Goal: Transaction & Acquisition: Purchase product/service

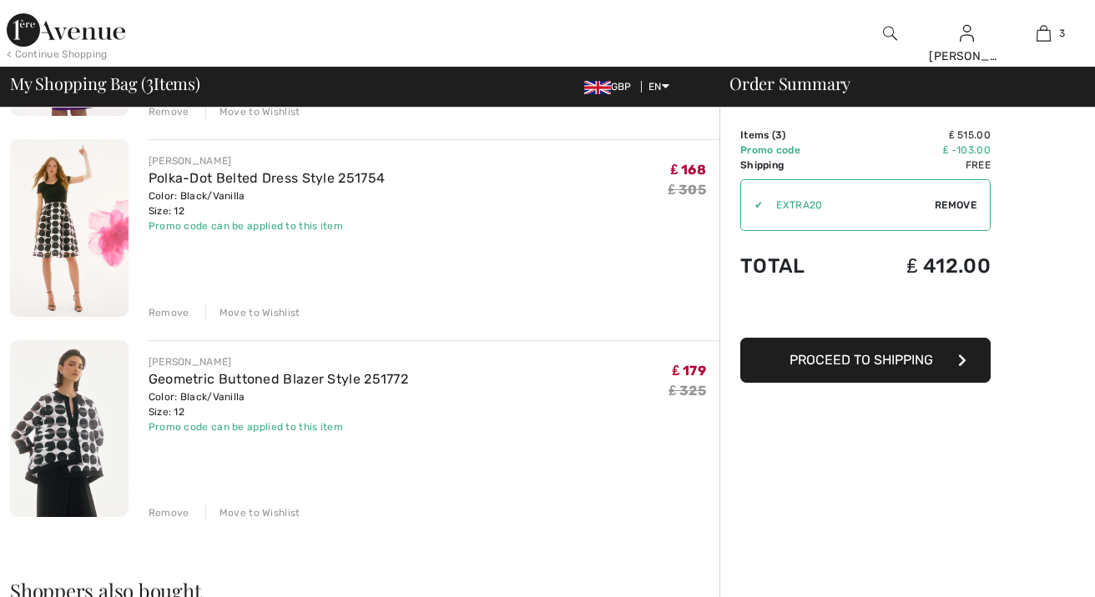
click at [79, 214] on img at bounding box center [69, 227] width 118 height 177
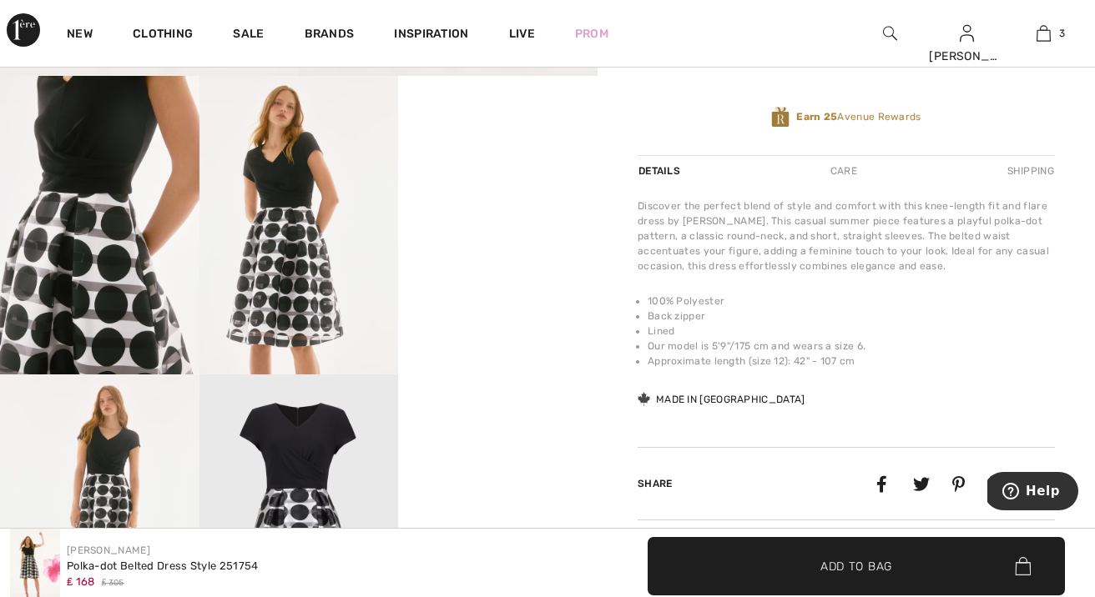
scroll to position [547, 0]
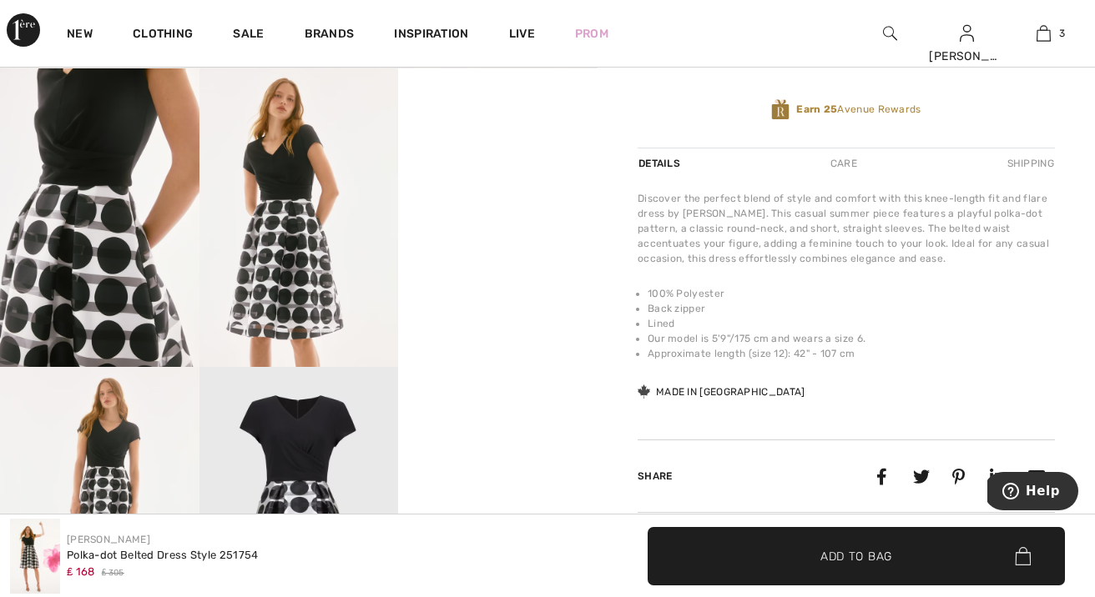
click at [480, 168] on video "Your browser does not support the video tag." at bounding box center [497, 117] width 199 height 99
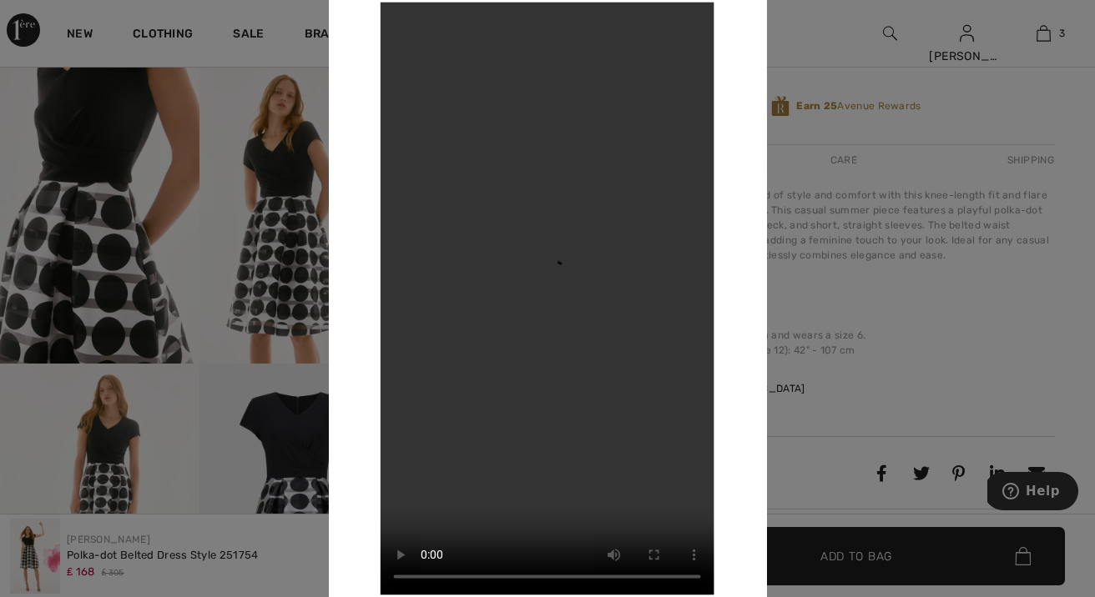
scroll to position [549, 0]
click at [222, 234] on div at bounding box center [547, 298] width 1095 height 597
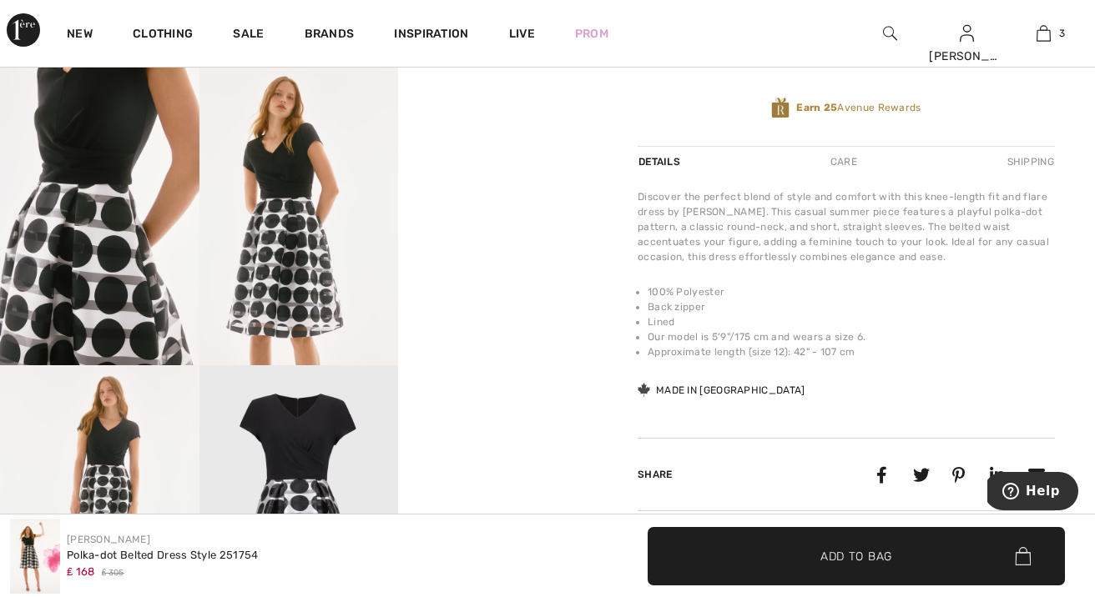
scroll to position [550, 0]
click at [272, 244] on img at bounding box center [298, 215] width 199 height 299
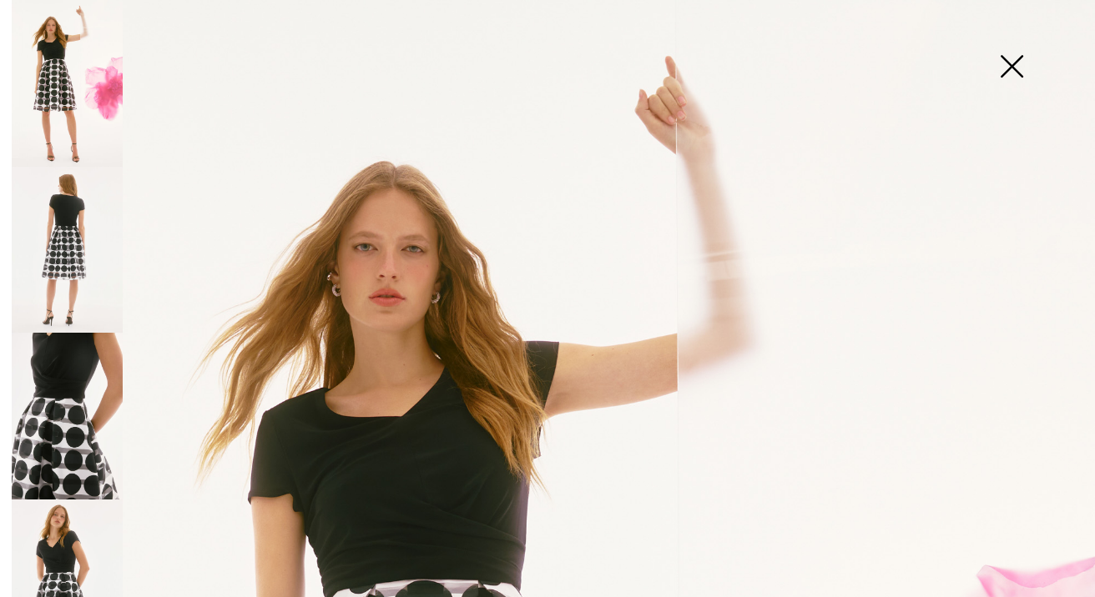
scroll to position [0, 0]
click at [59, 231] on img at bounding box center [67, 250] width 111 height 167
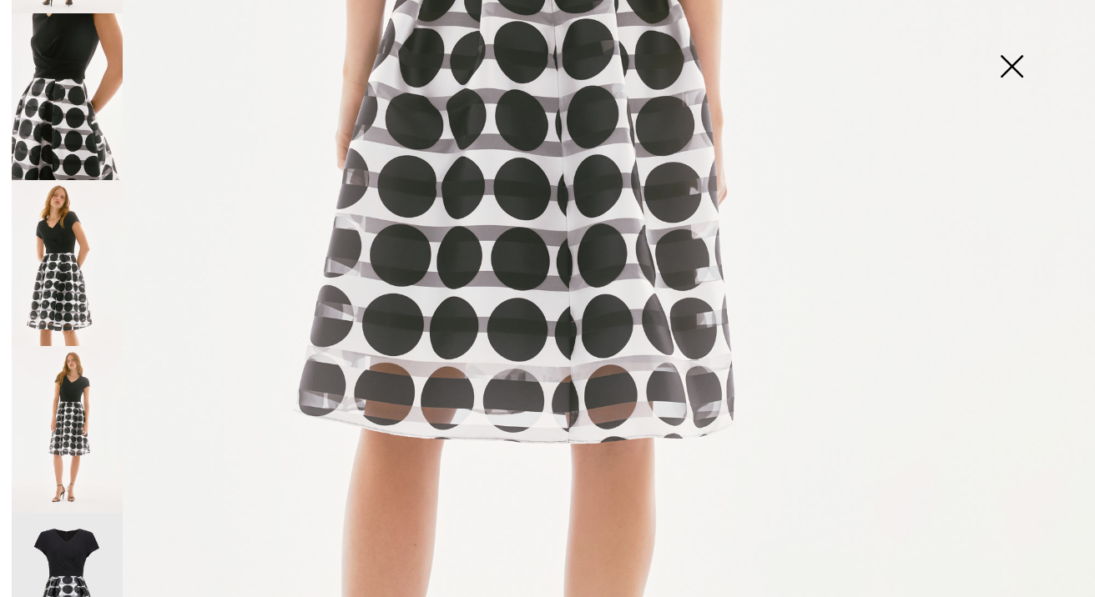
scroll to position [322, 0]
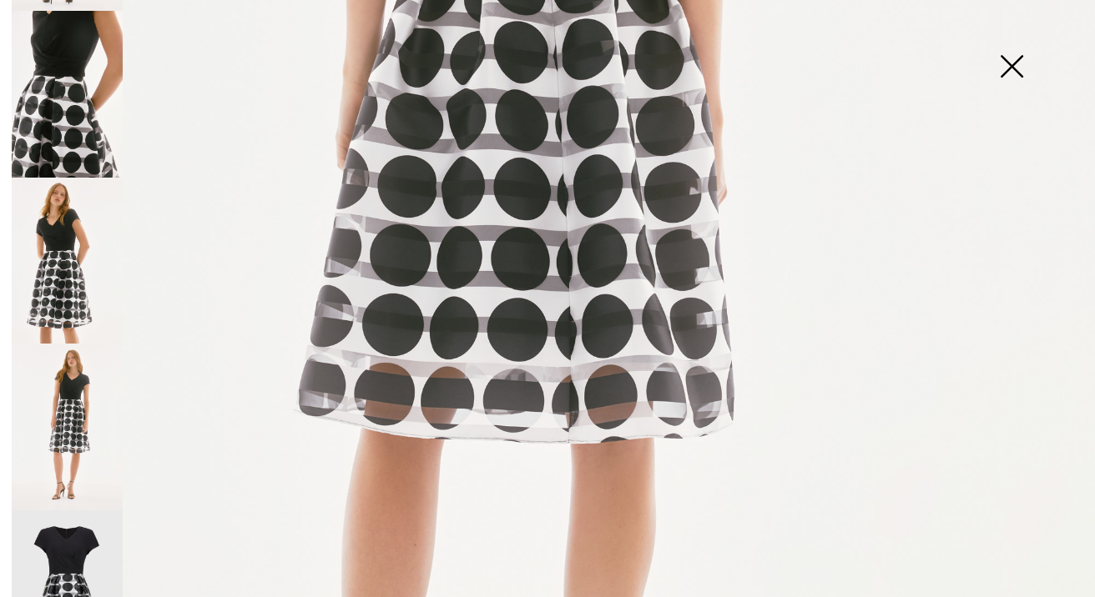
click at [73, 280] on img at bounding box center [67, 261] width 111 height 167
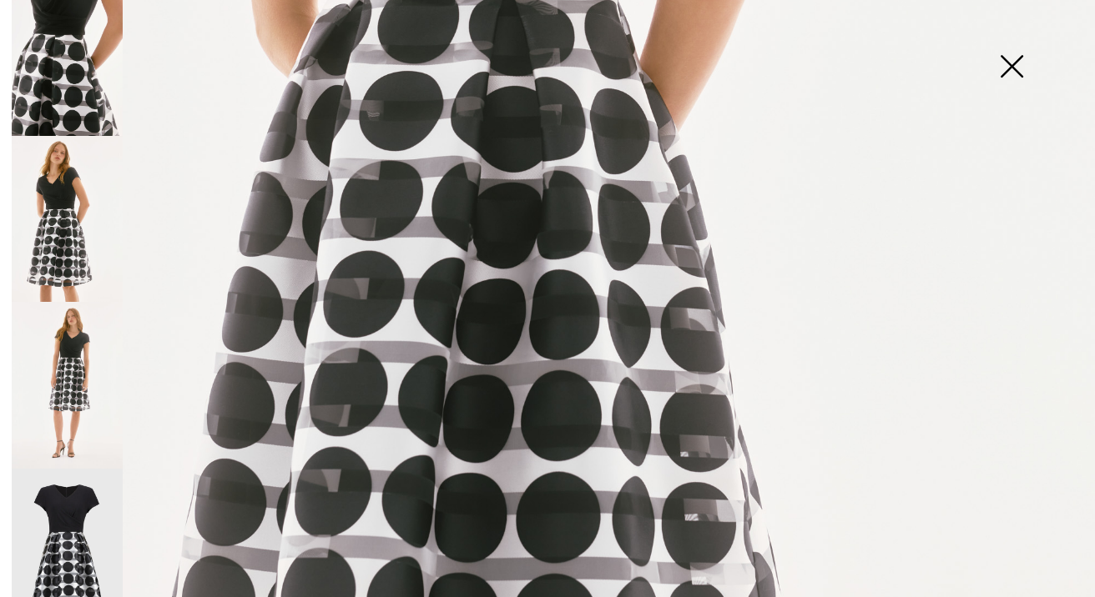
scroll to position [745, 0]
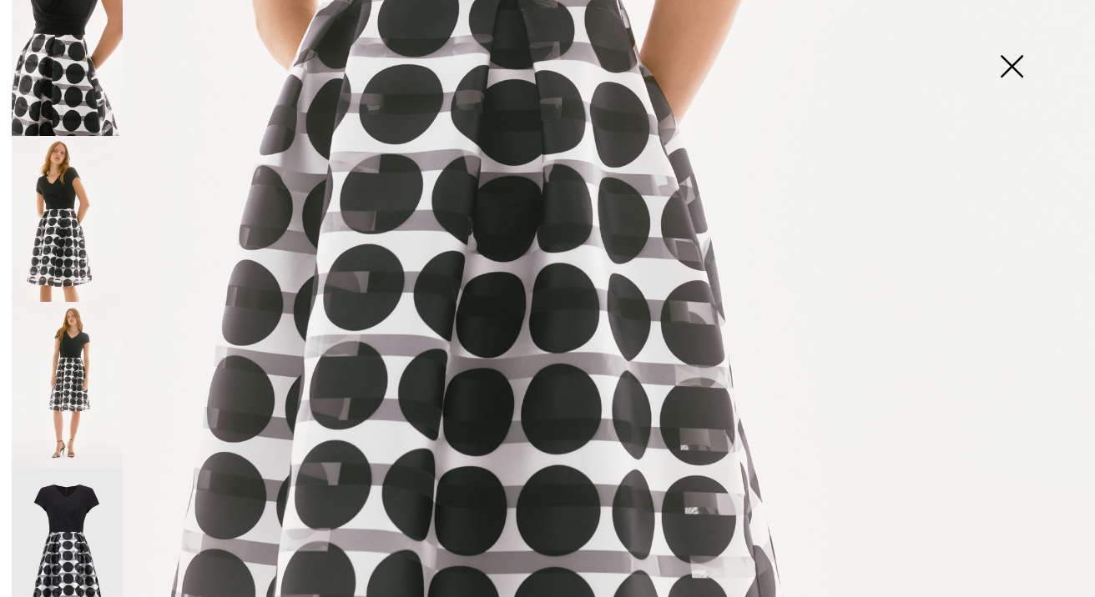
click at [58, 319] on img at bounding box center [67, 385] width 111 height 167
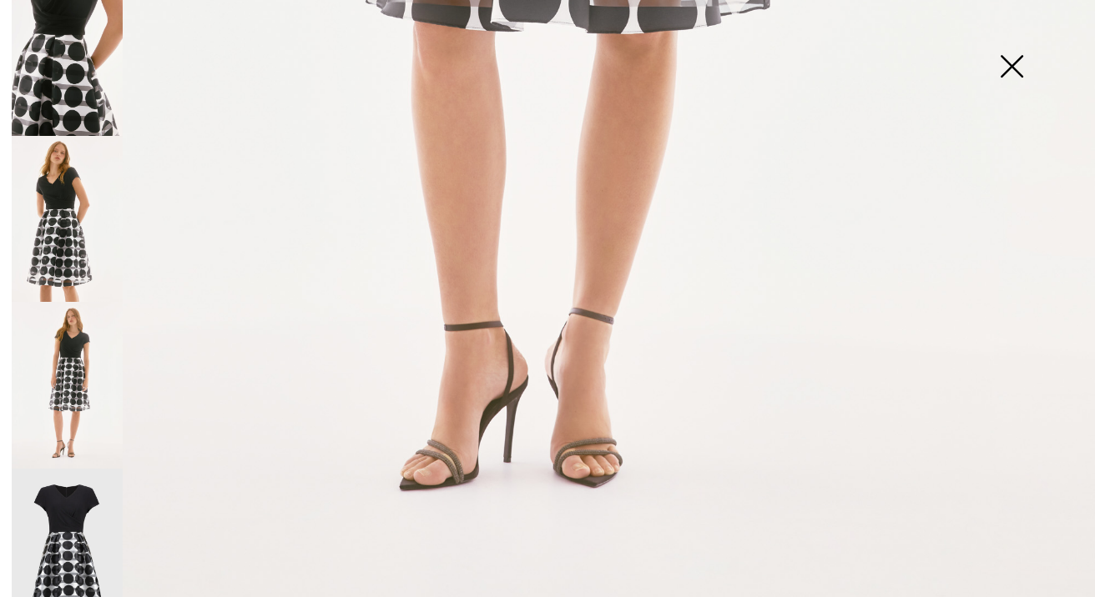
scroll to position [1045, 0]
click at [80, 493] on img at bounding box center [67, 552] width 111 height 166
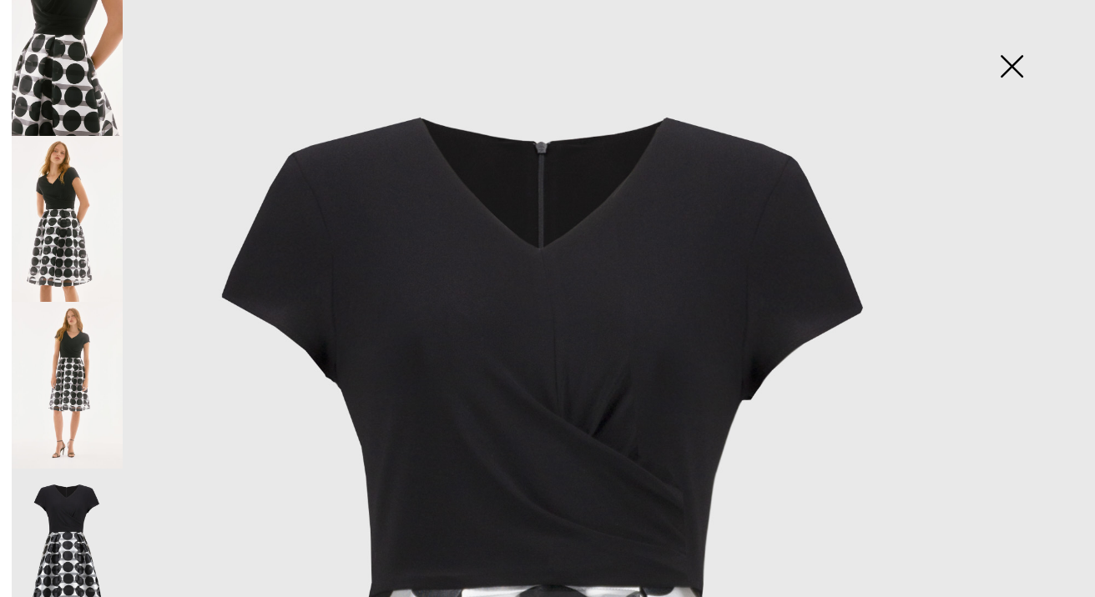
scroll to position [18, 0]
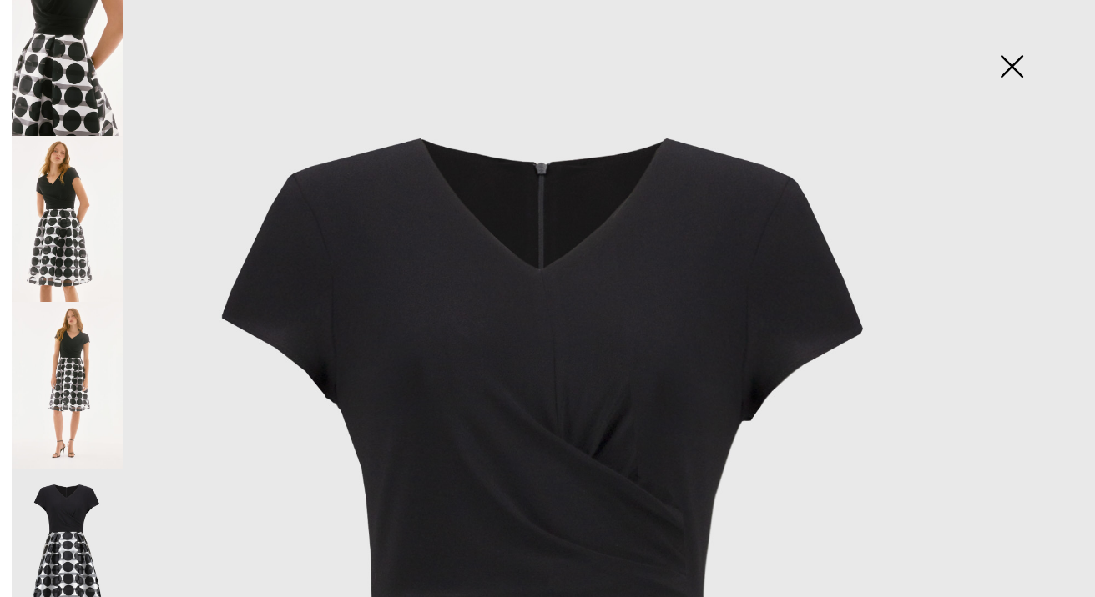
click at [43, 80] on img at bounding box center [67, 52] width 111 height 167
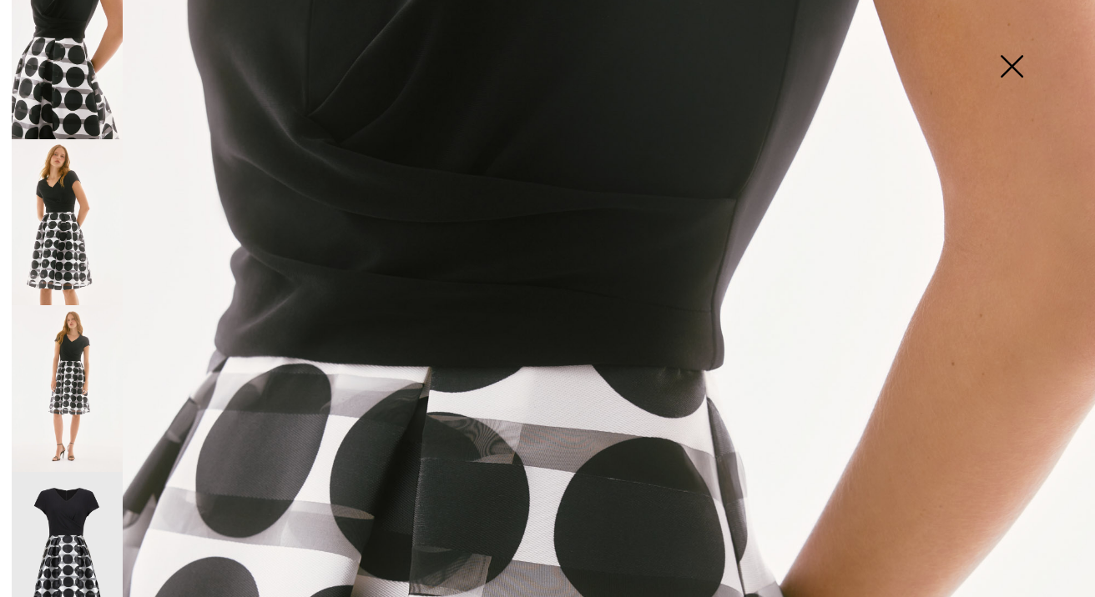
scroll to position [280, 0]
click at [68, 308] on img at bounding box center [67, 388] width 111 height 167
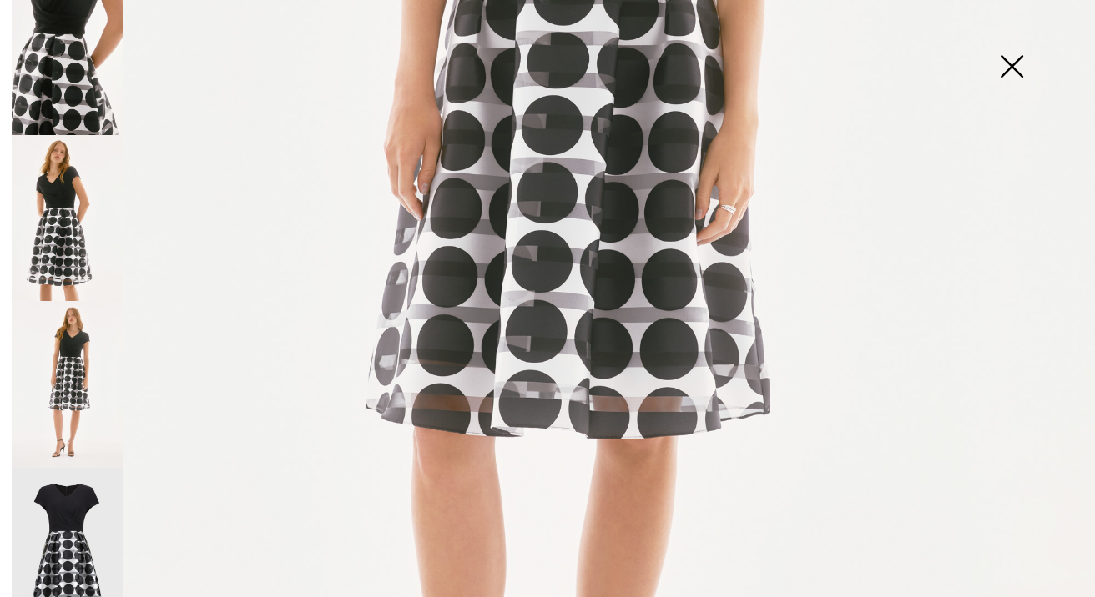
scroll to position [364, 0]
click at [1003, 68] on img at bounding box center [1011, 68] width 83 height 86
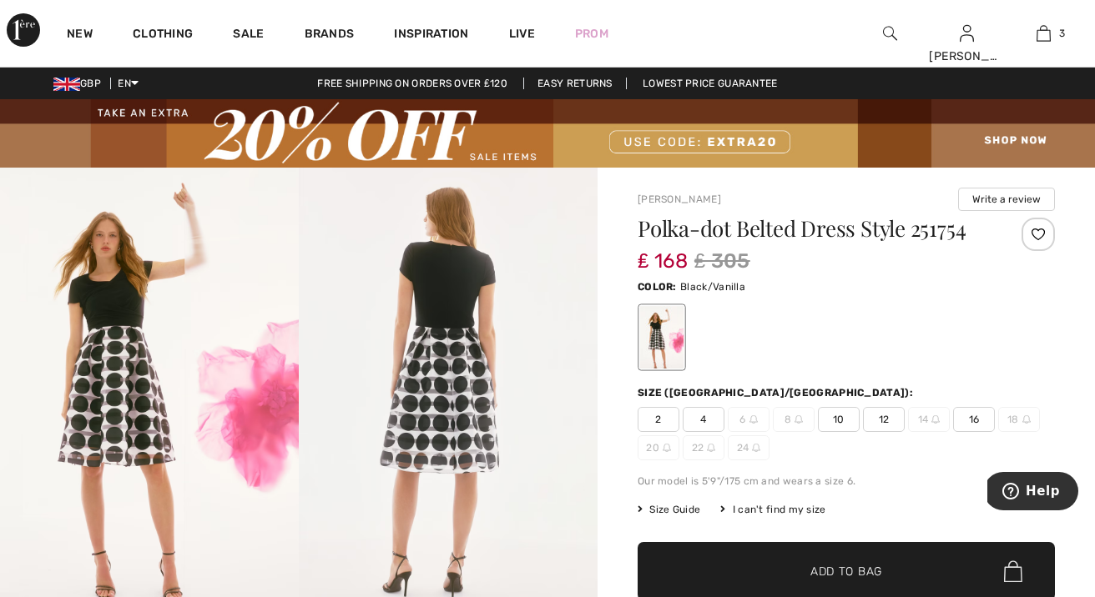
scroll to position [0, 0]
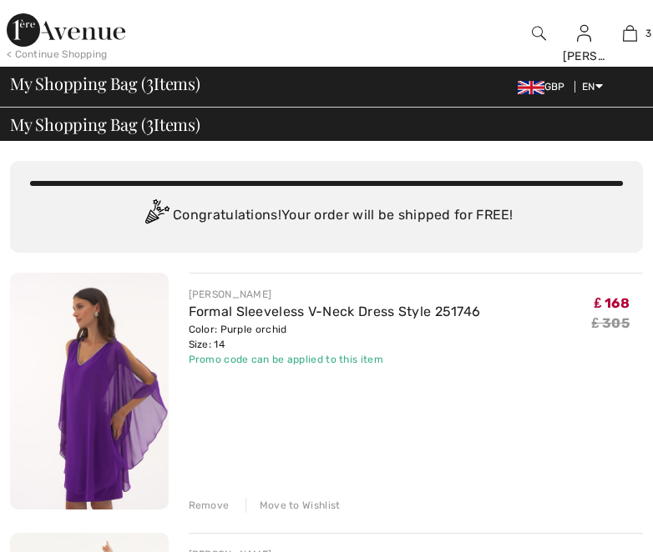
checkbox input "true"
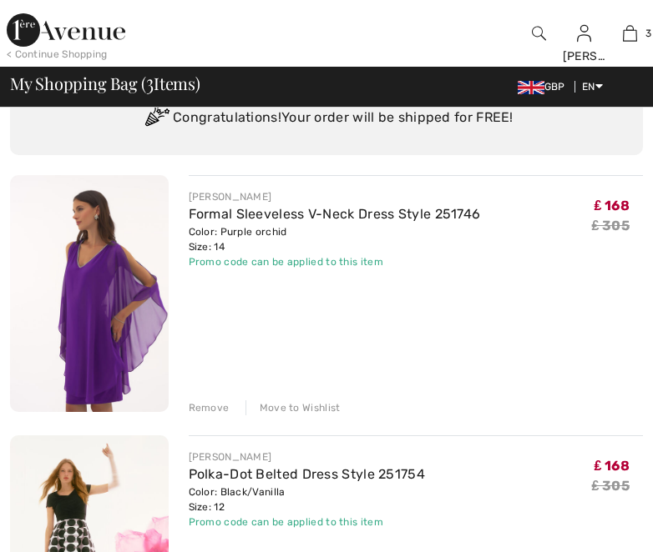
scroll to position [93, 0]
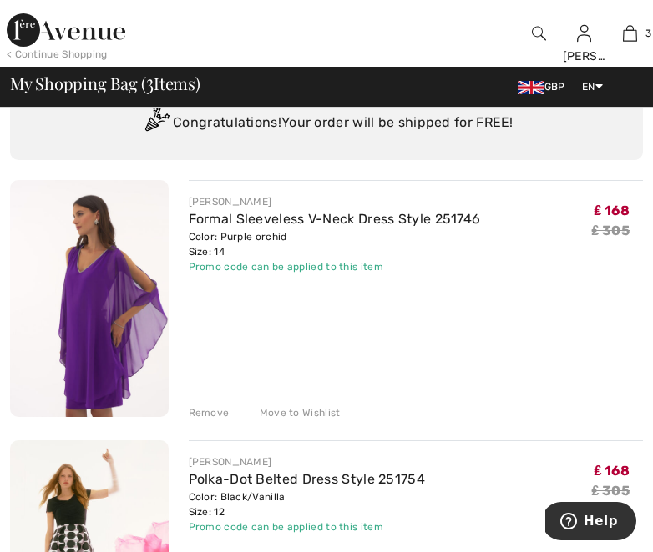
click at [93, 280] on img at bounding box center [89, 298] width 159 height 237
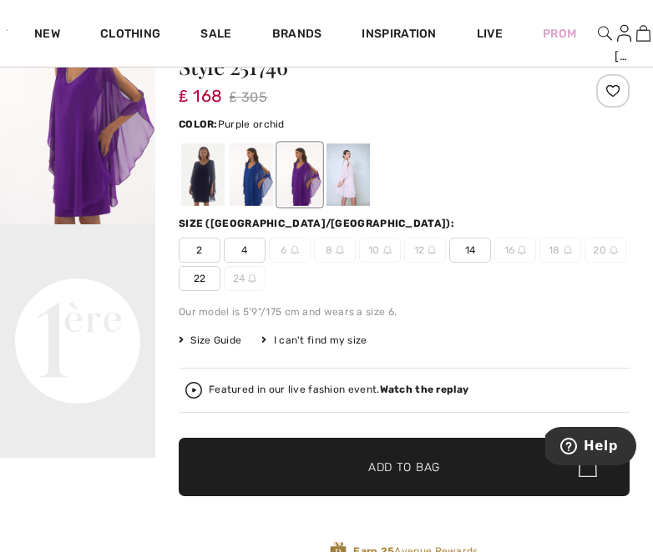
scroll to position [169, 0]
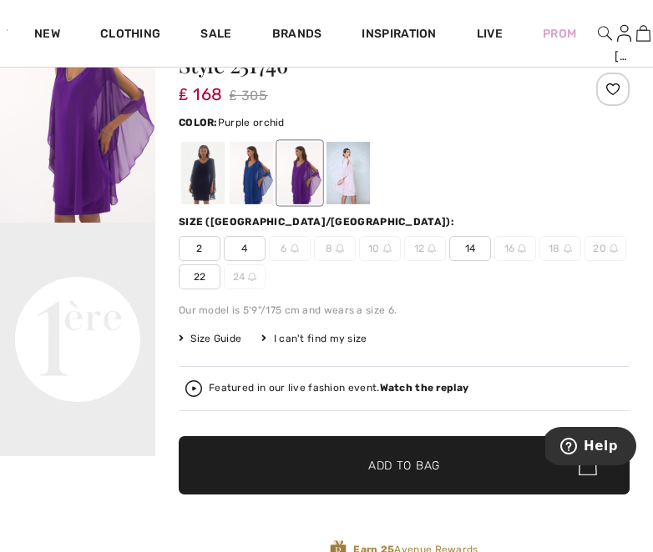
click at [97, 164] on img "1 / 1" at bounding box center [77, 107] width 155 height 233
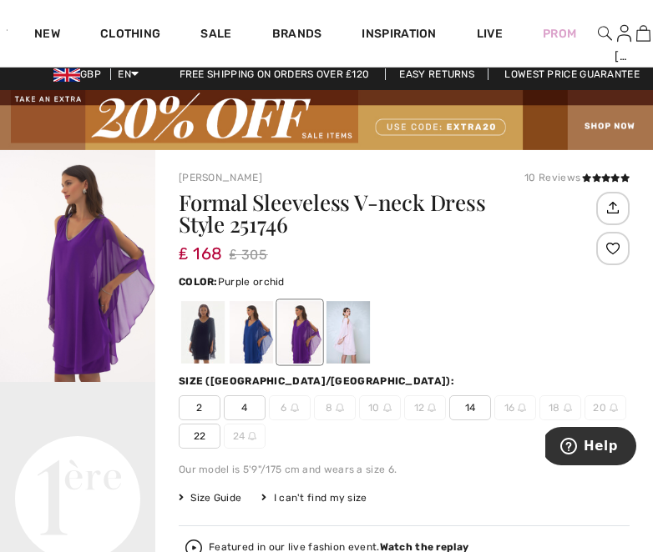
scroll to position [7, 0]
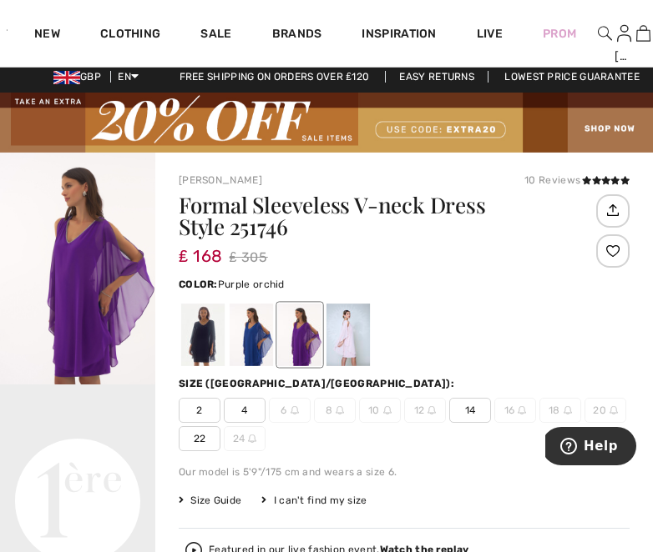
click at [77, 318] on img "1 / 1" at bounding box center [77, 269] width 155 height 233
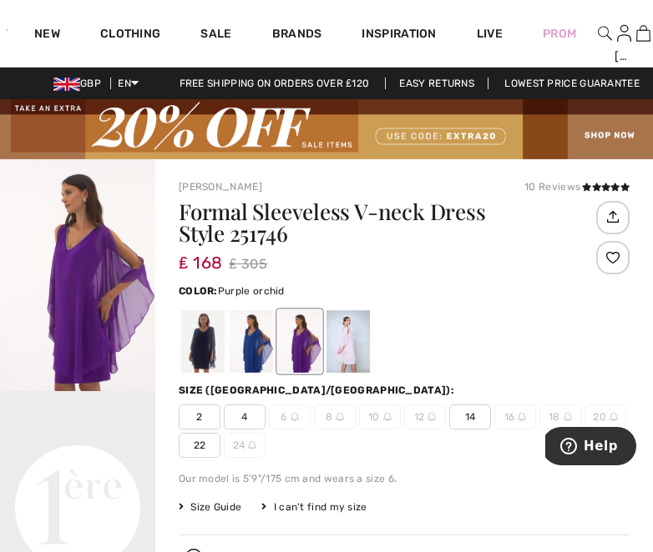
click at [89, 294] on img "1 / 1" at bounding box center [77, 275] width 155 height 233
click at [64, 470] on video "Your browser does not support the video tag." at bounding box center [77, 431] width 155 height 78
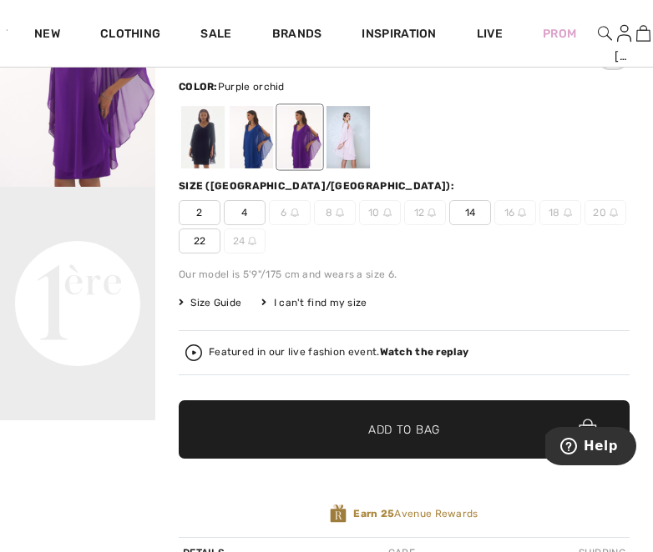
scroll to position [204, 0]
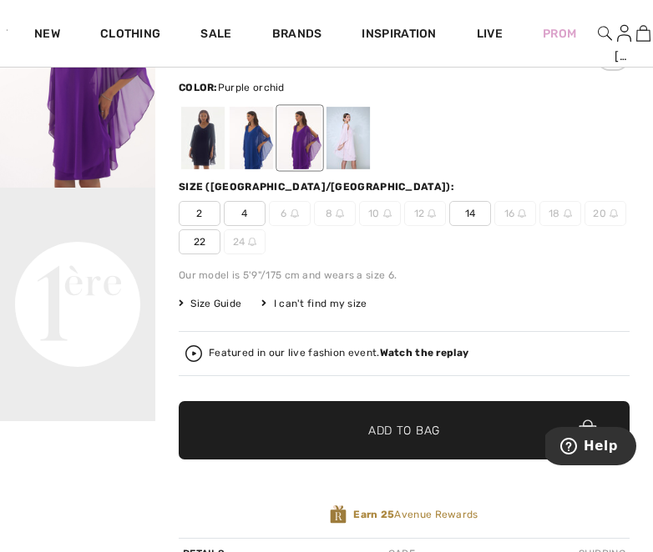
click at [94, 266] on video "Your browser does not support the video tag." at bounding box center [77, 228] width 155 height 78
click at [83, 266] on video "Your browser does not support the video tag." at bounding box center [77, 228] width 155 height 78
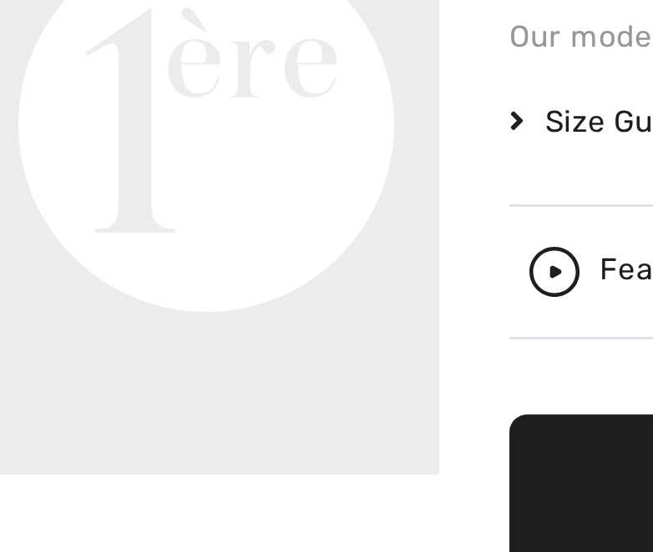
scroll to position [100, 0]
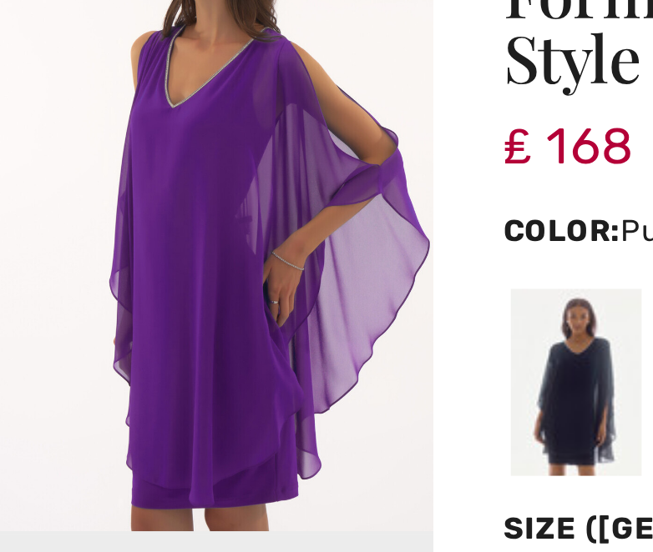
click at [62, 59] on img "1 / 1" at bounding box center [77, 175] width 155 height 233
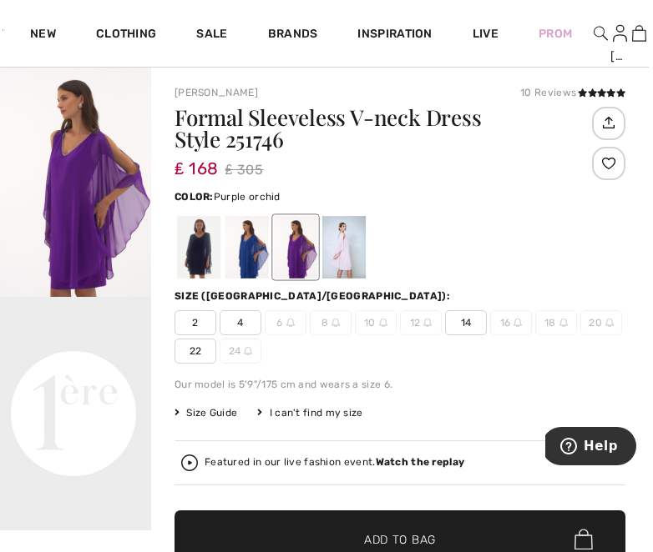
scroll to position [91, 4]
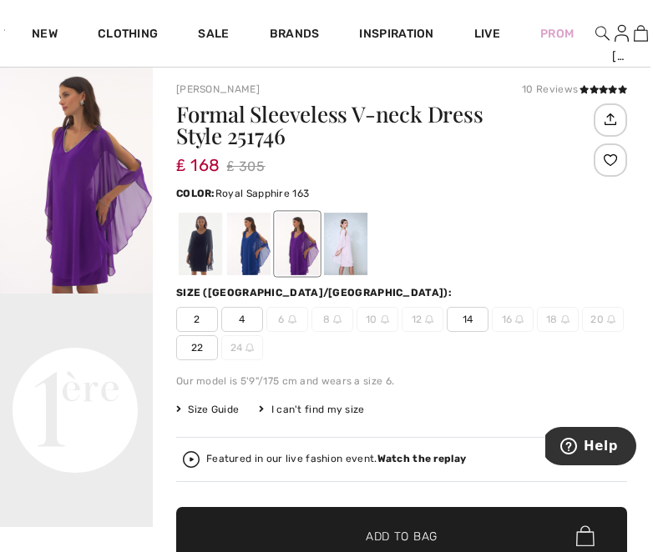
click at [240, 250] on div at bounding box center [248, 244] width 43 height 63
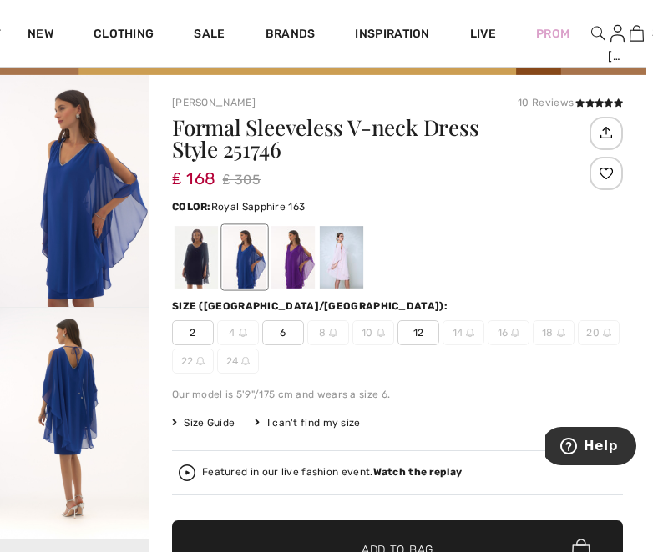
scroll to position [84, 8]
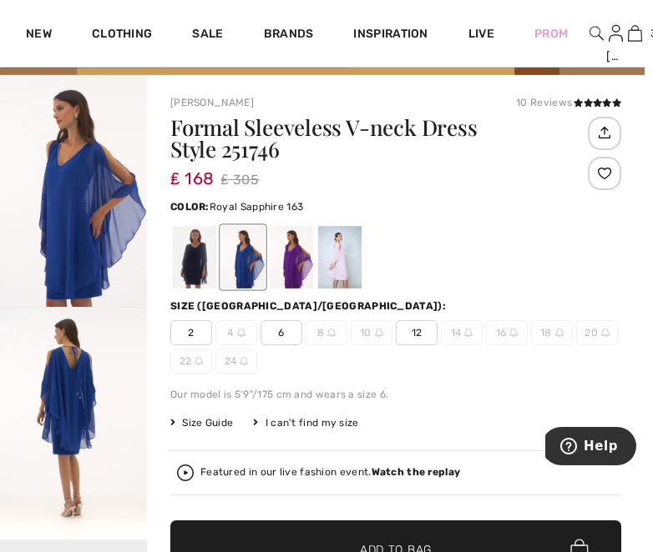
click at [83, 371] on img "2 / 4" at bounding box center [69, 424] width 155 height 233
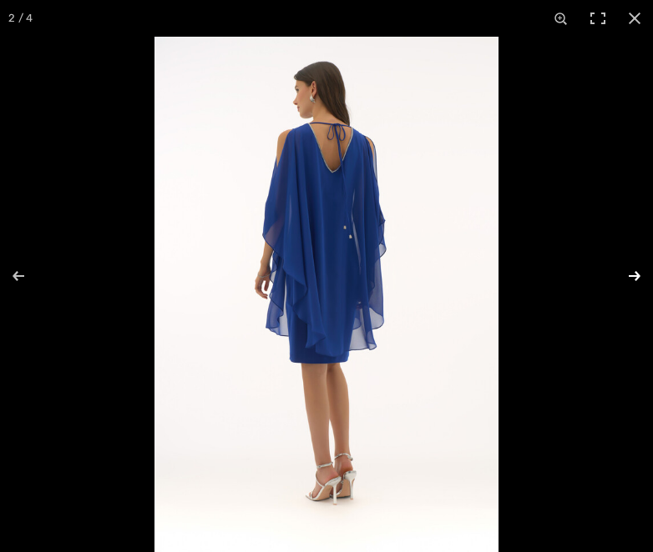
click at [626, 277] on button at bounding box center [623, 275] width 58 height 83
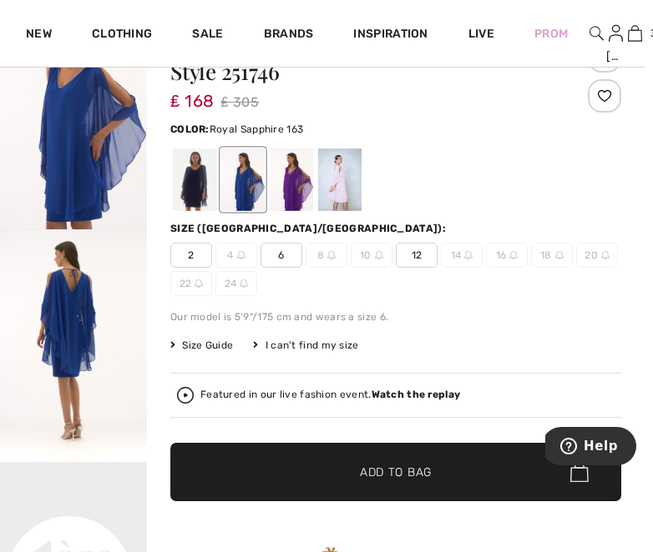
scroll to position [164, 8]
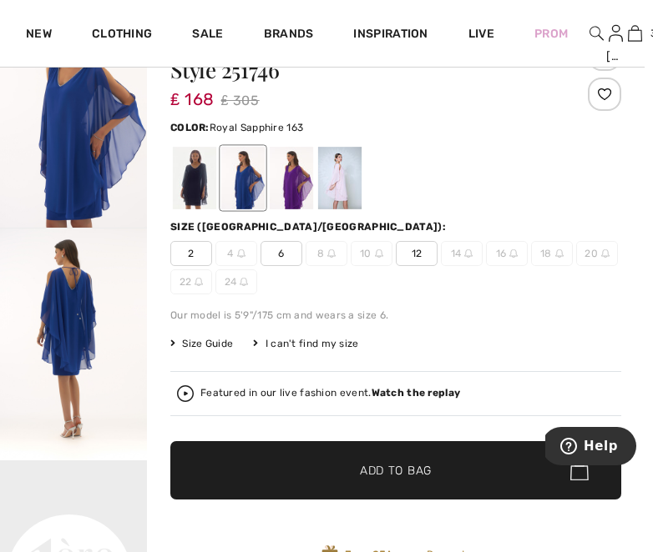
click at [89, 171] on img "1 / 4" at bounding box center [69, 112] width 155 height 233
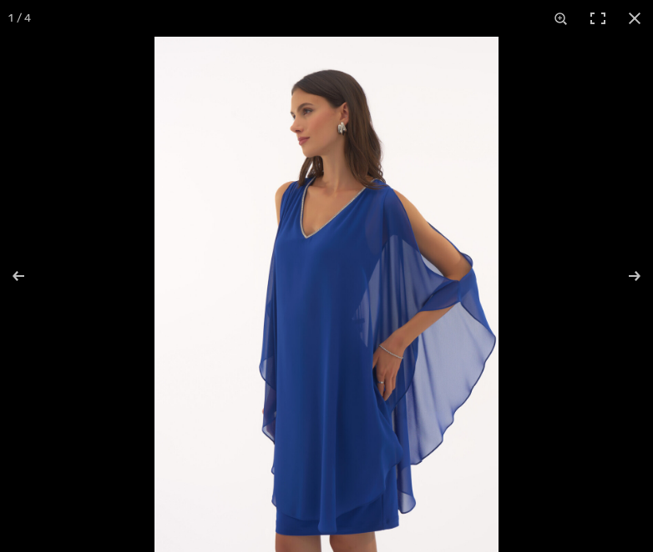
scroll to position [163, 11]
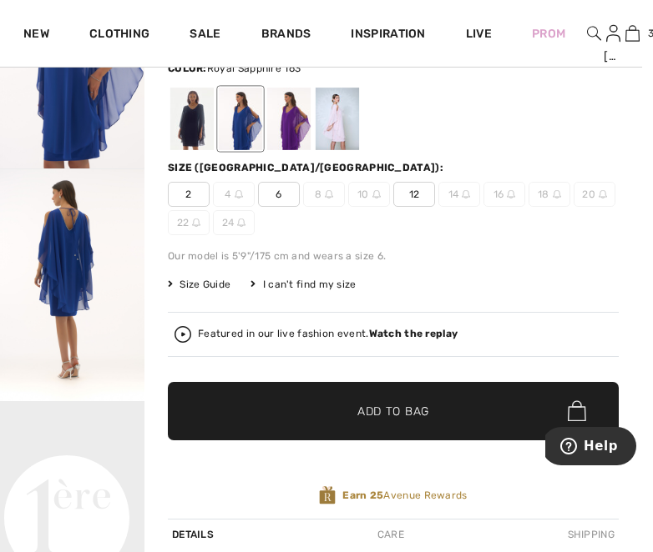
scroll to position [219, 11]
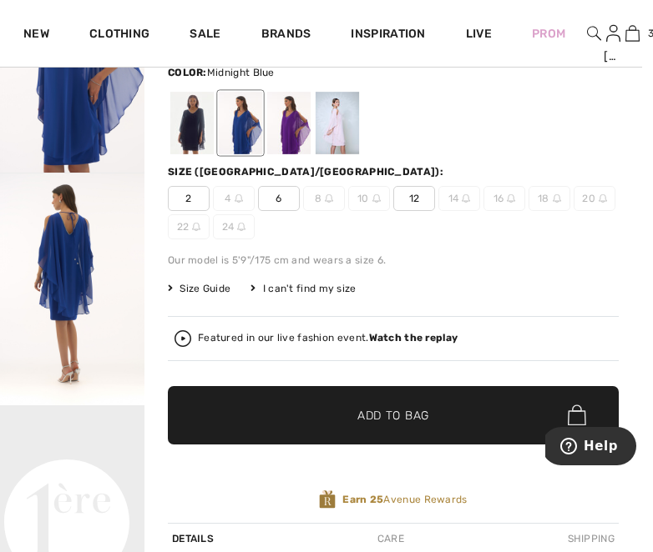
click at [194, 136] on div at bounding box center [191, 123] width 43 height 63
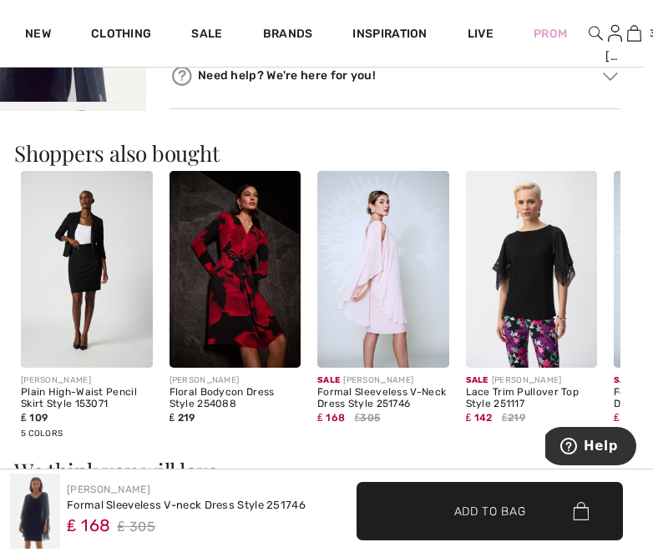
scroll to position [990, 9]
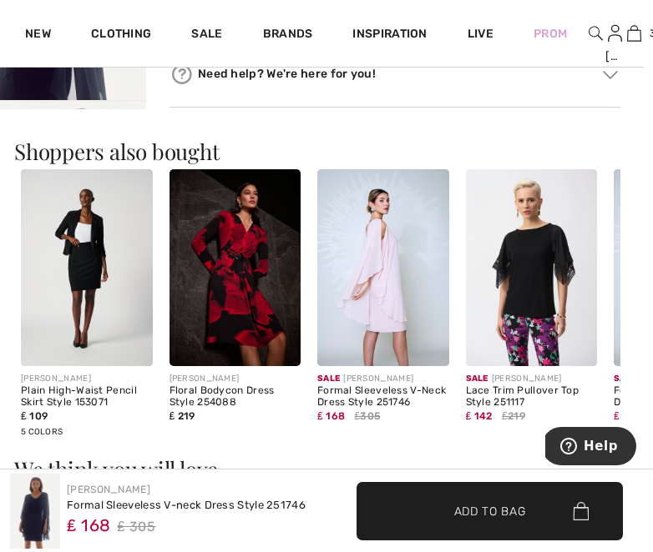
click at [361, 304] on img at bounding box center [383, 267] width 132 height 197
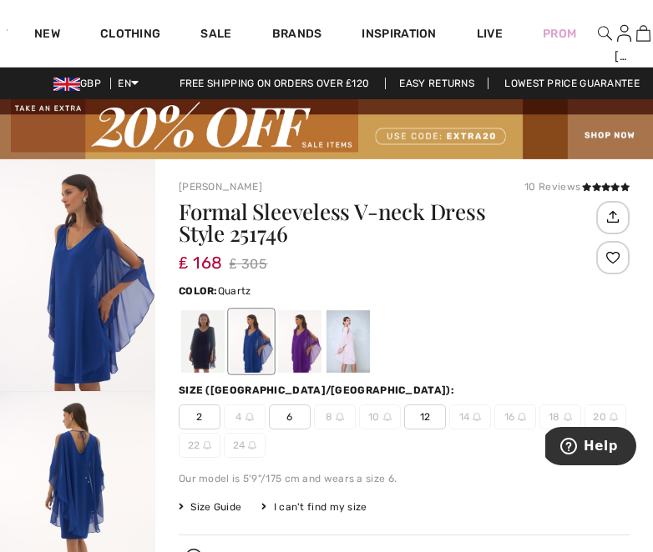
click at [339, 327] on div at bounding box center [347, 341] width 43 height 63
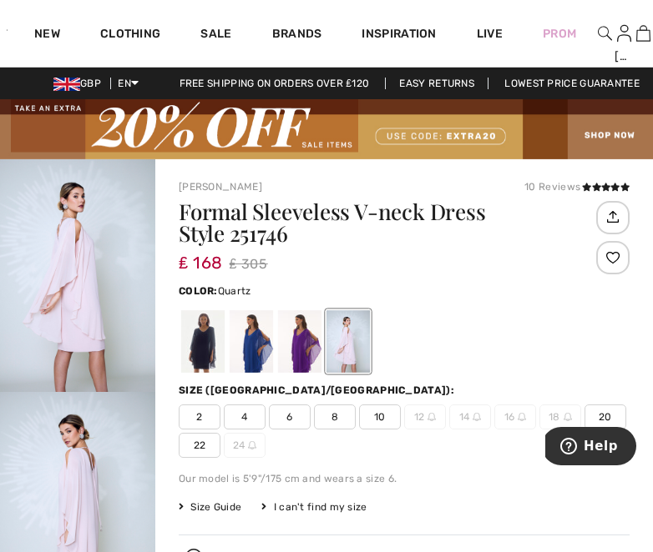
click at [78, 304] on img "1 / 6" at bounding box center [77, 275] width 155 height 233
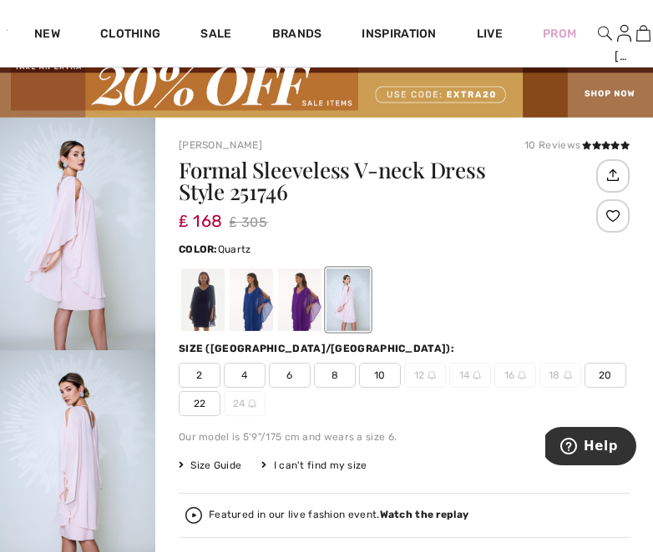
scroll to position [38, 0]
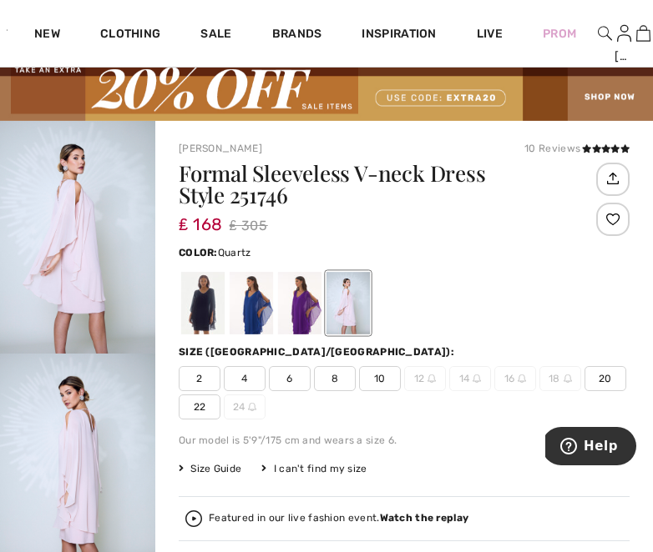
click at [84, 434] on img "2 / 6" at bounding box center [77, 470] width 155 height 233
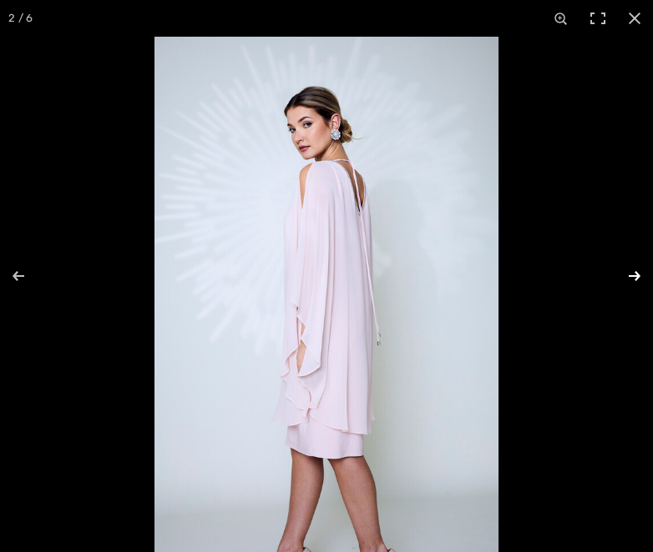
click at [633, 273] on button at bounding box center [623, 275] width 58 height 83
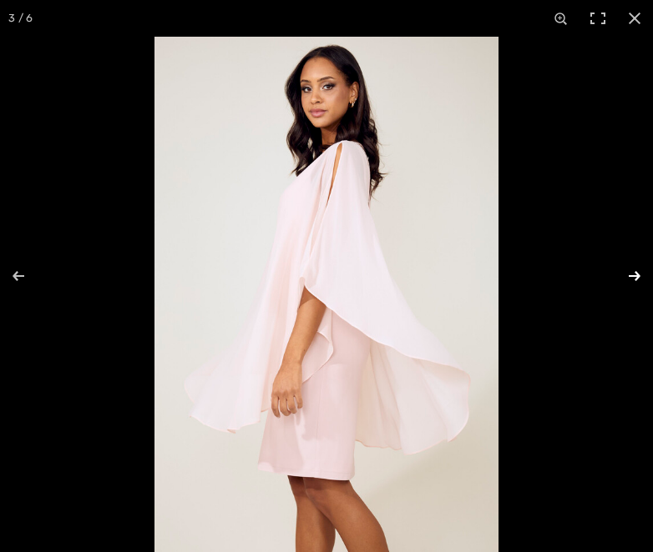
click at [633, 273] on button at bounding box center [623, 275] width 58 height 83
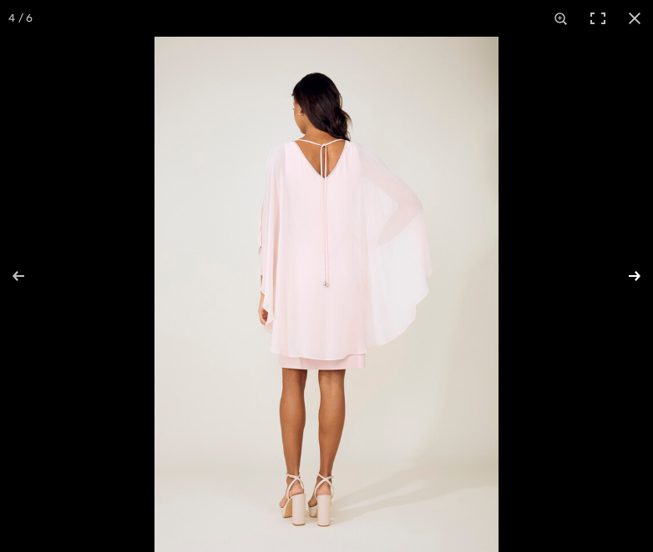
click at [633, 273] on button at bounding box center [623, 275] width 58 height 83
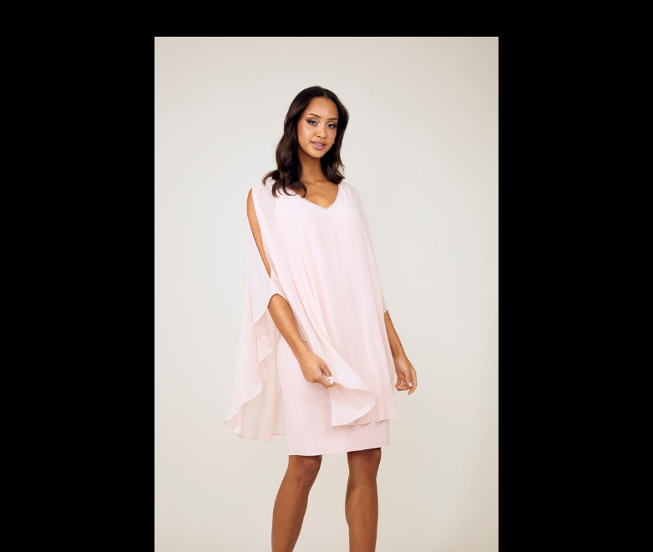
click at [633, 273] on button at bounding box center [623, 275] width 58 height 83
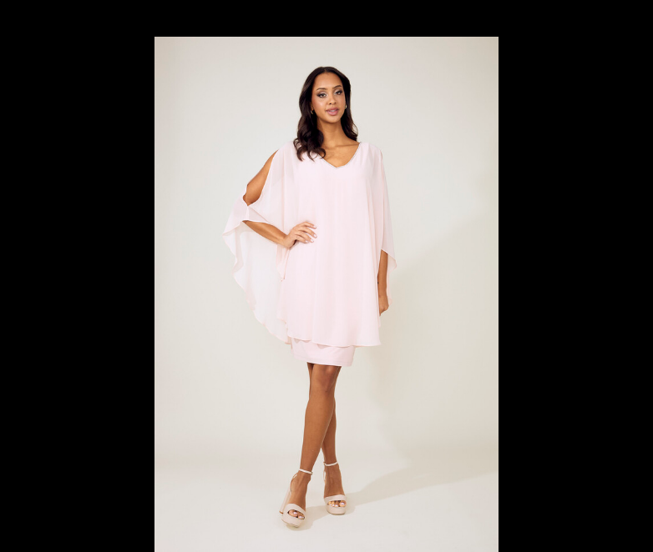
click at [633, 273] on button at bounding box center [623, 275] width 58 height 83
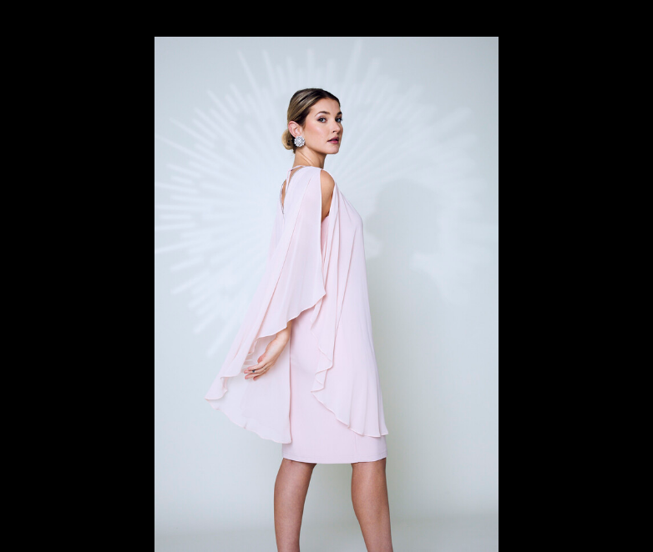
click at [633, 273] on button at bounding box center [623, 275] width 58 height 83
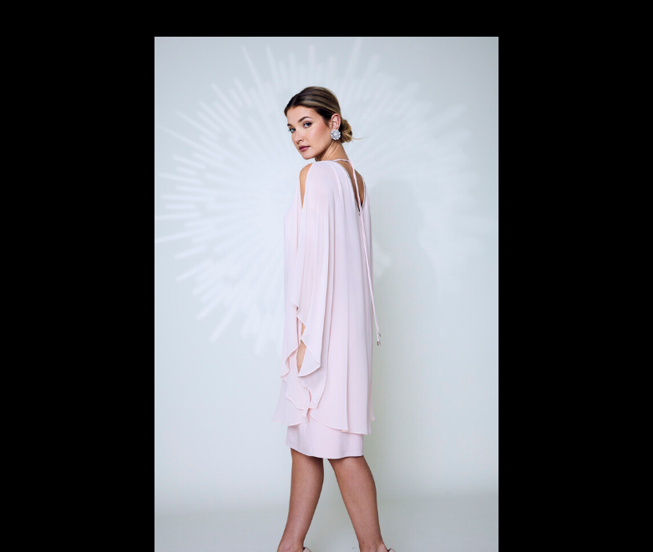
click at [633, 273] on button at bounding box center [623, 275] width 58 height 83
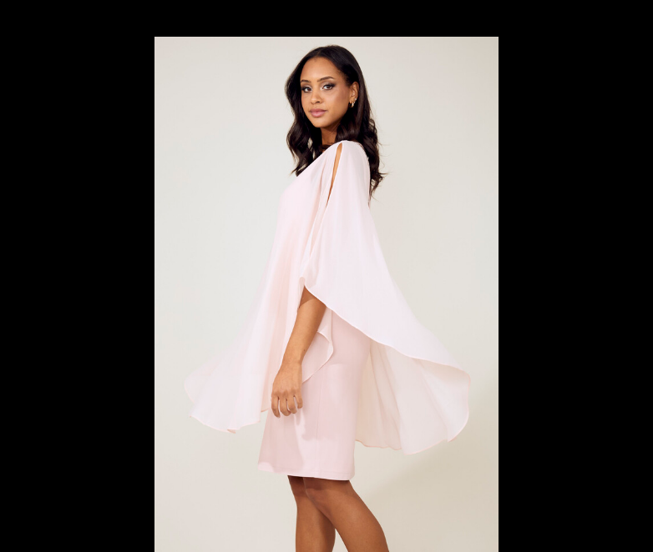
click at [633, 273] on button at bounding box center [623, 275] width 58 height 83
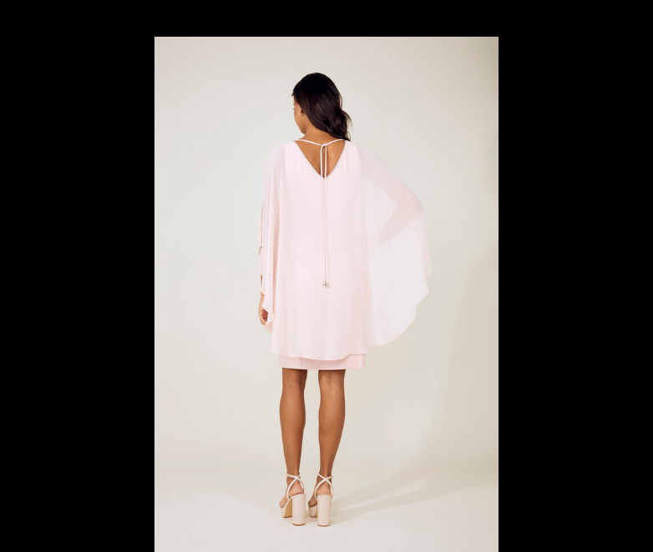
click at [633, 273] on button at bounding box center [623, 275] width 58 height 83
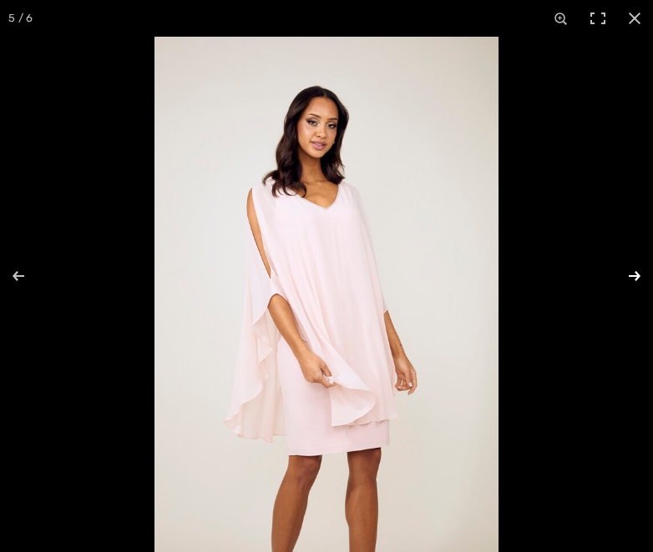
click at [625, 277] on button at bounding box center [623, 275] width 58 height 83
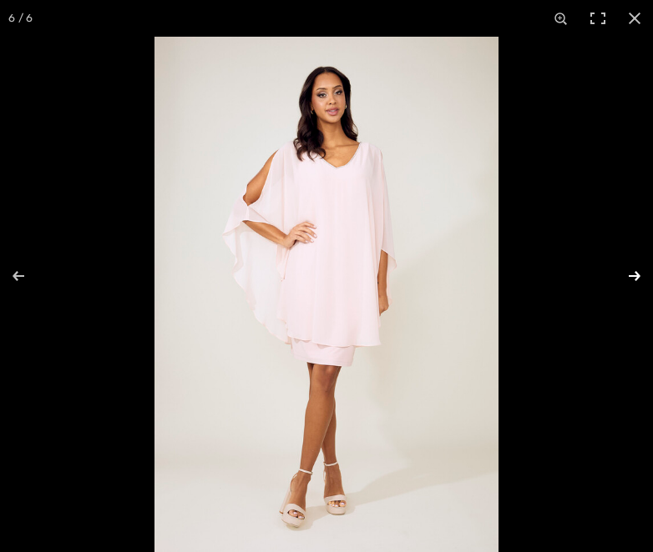
click at [625, 277] on button at bounding box center [623, 275] width 58 height 83
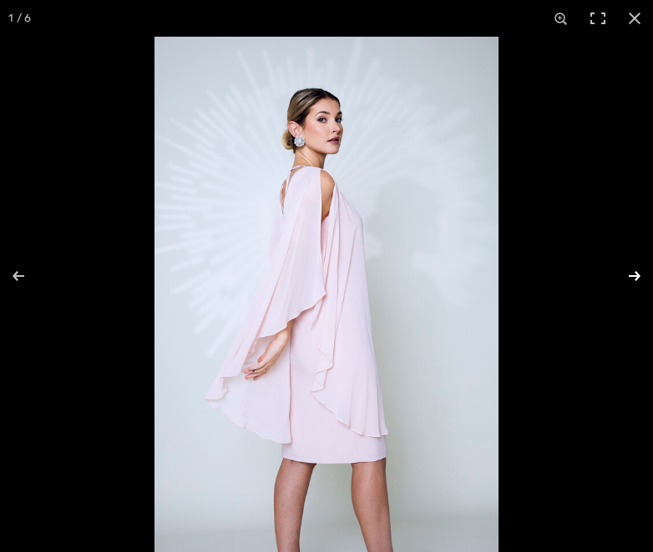
click at [624, 277] on button at bounding box center [623, 275] width 58 height 83
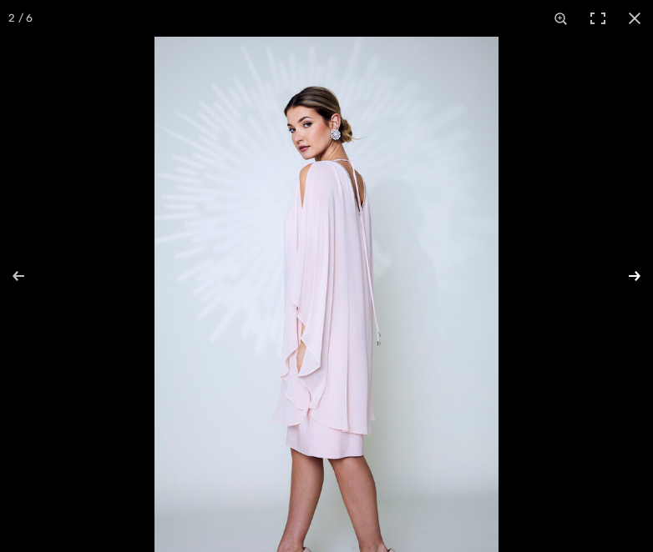
click at [624, 277] on button at bounding box center [623, 275] width 58 height 83
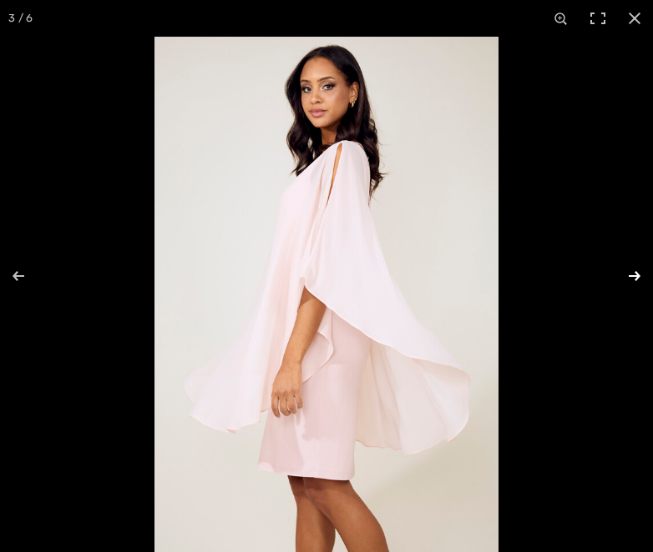
click at [624, 277] on button at bounding box center [623, 275] width 58 height 83
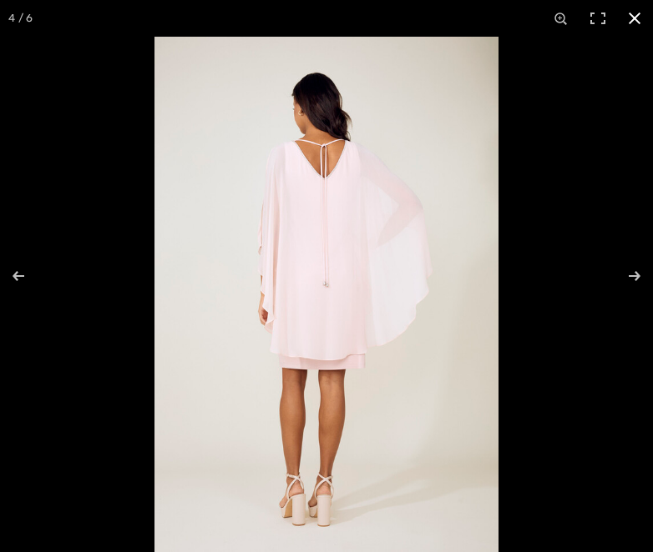
click at [635, 23] on button at bounding box center [634, 18] width 37 height 37
